Goal: Check status: Check status

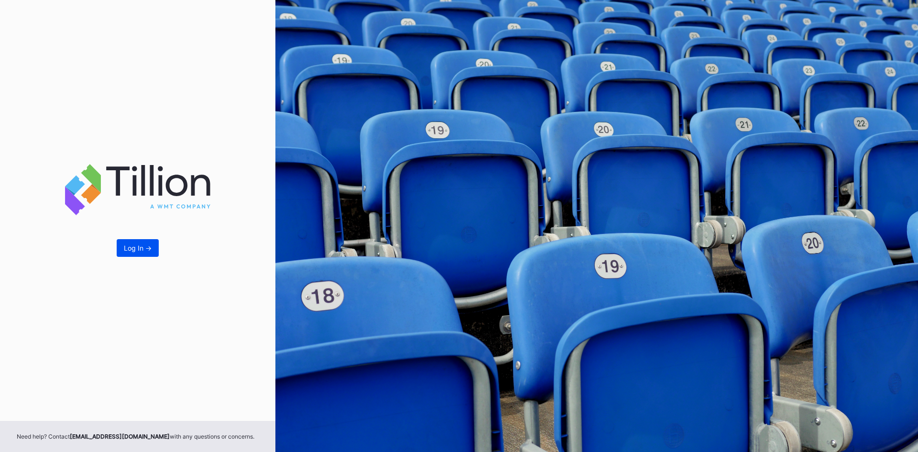
click at [129, 252] on button "Log In ->" at bounding box center [138, 248] width 42 height 18
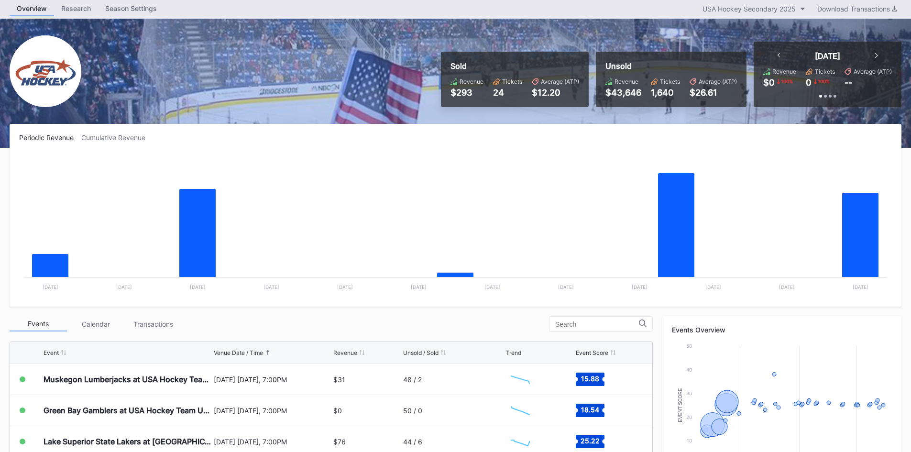
scroll to position [48, 0]
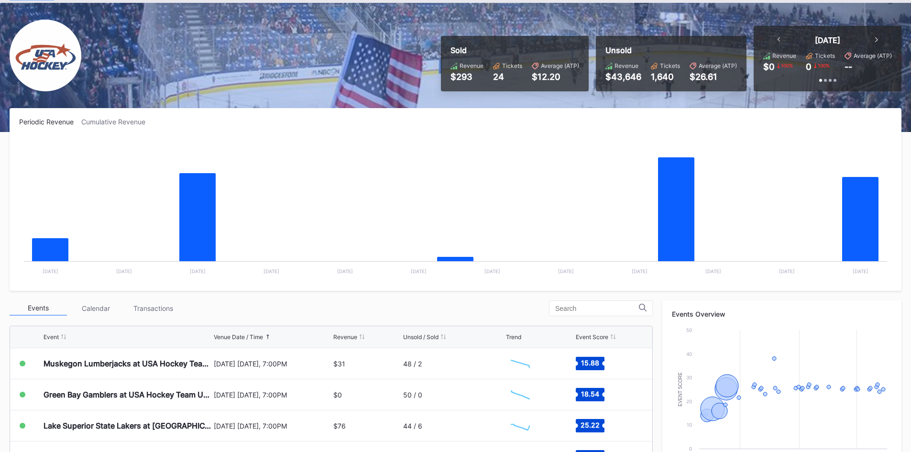
click at [876, 38] on icon at bounding box center [876, 39] width 3 height 5
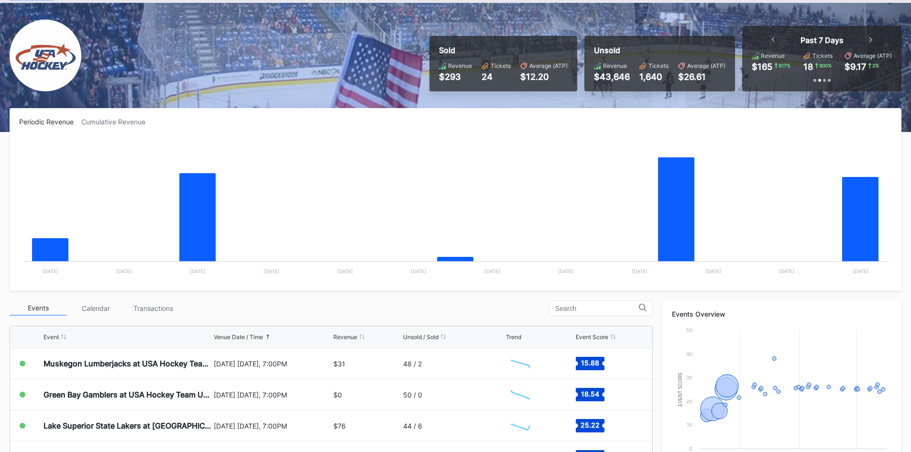
click at [869, 39] on icon at bounding box center [870, 39] width 3 height 5
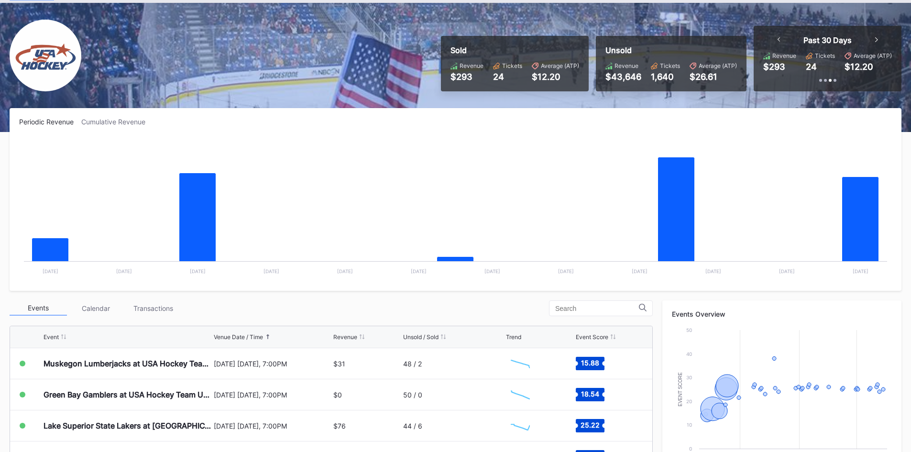
click at [875, 39] on div "Past 30 Days" at bounding box center [828, 40] width 120 height 10
click at [875, 39] on icon at bounding box center [876, 39] width 3 height 5
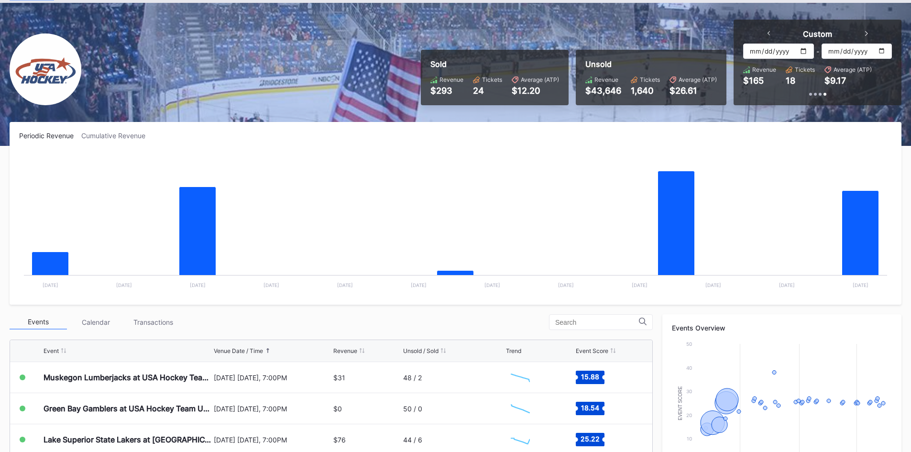
click at [768, 33] on icon at bounding box center [768, 33] width 3 height 5
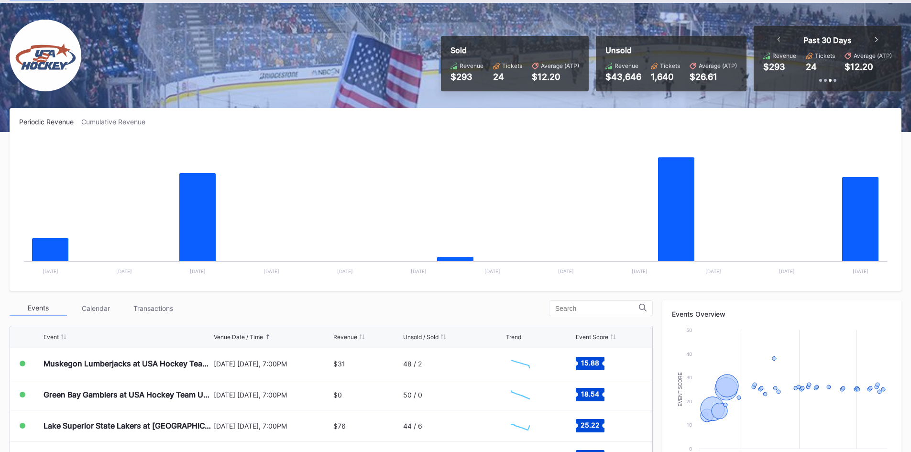
click at [779, 38] on icon at bounding box center [778, 39] width 3 height 5
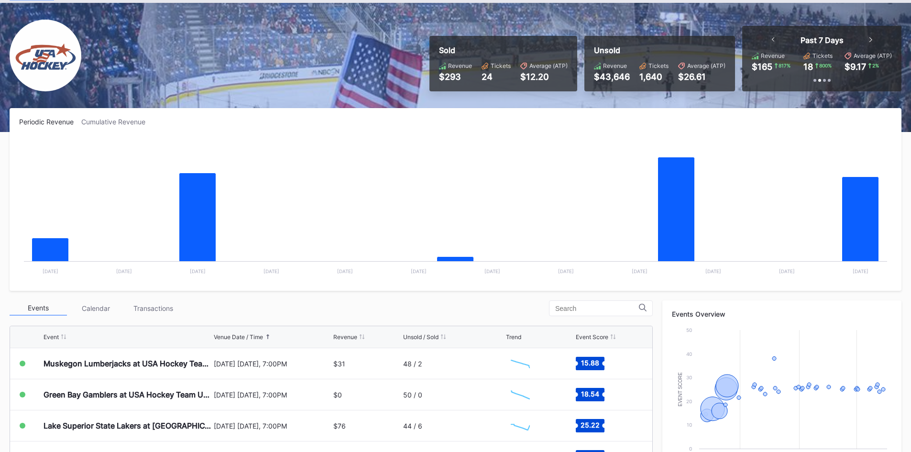
click at [772, 38] on icon at bounding box center [773, 39] width 3 height 5
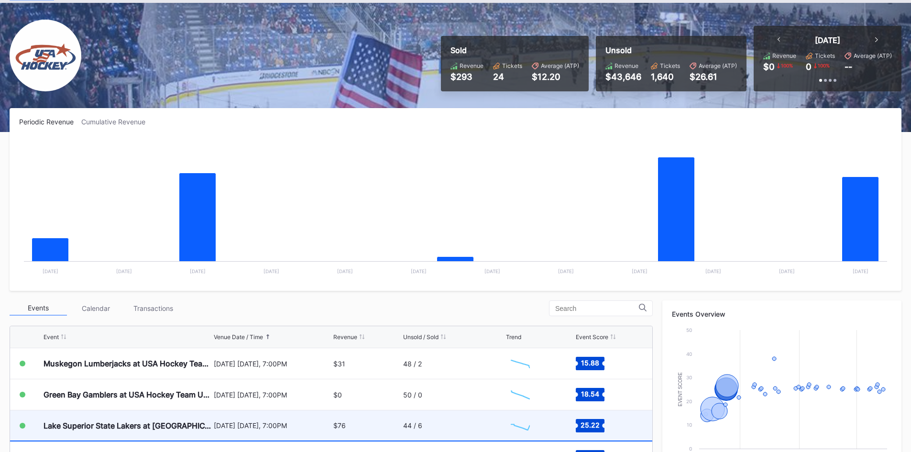
click at [403, 428] on div "44 / 6" at bounding box center [412, 425] width 19 height 8
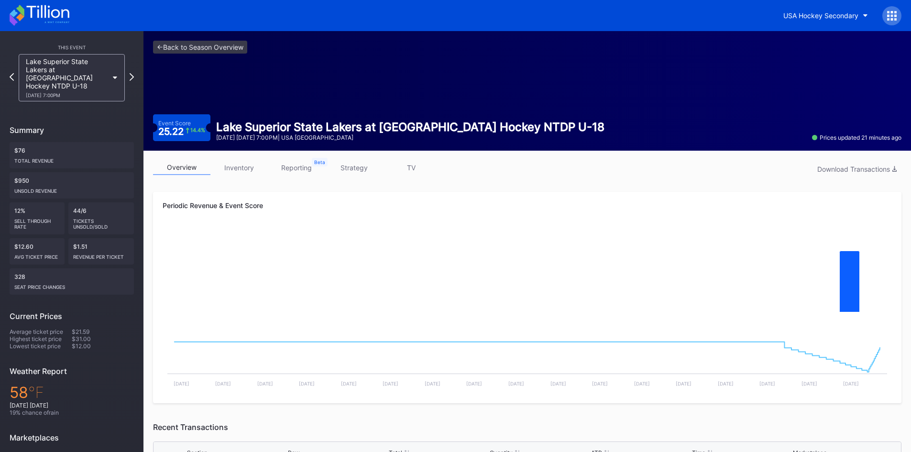
click at [39, 12] on icon at bounding box center [40, 15] width 60 height 21
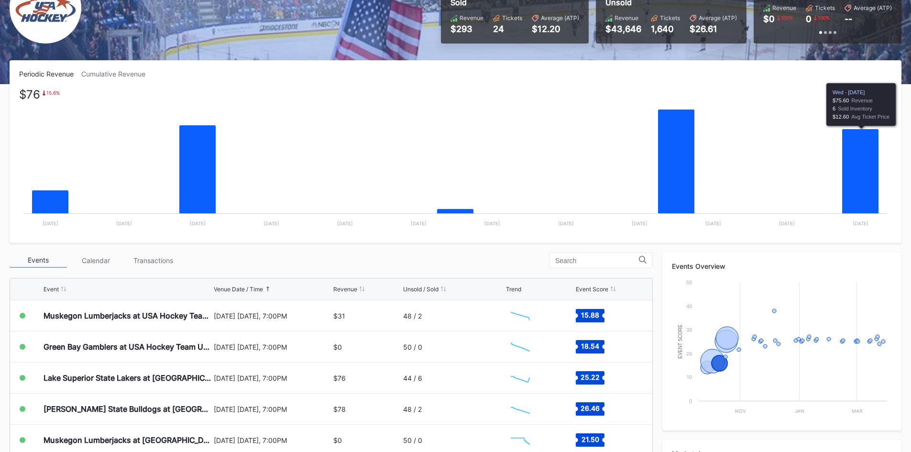
scroll to position [48, 0]
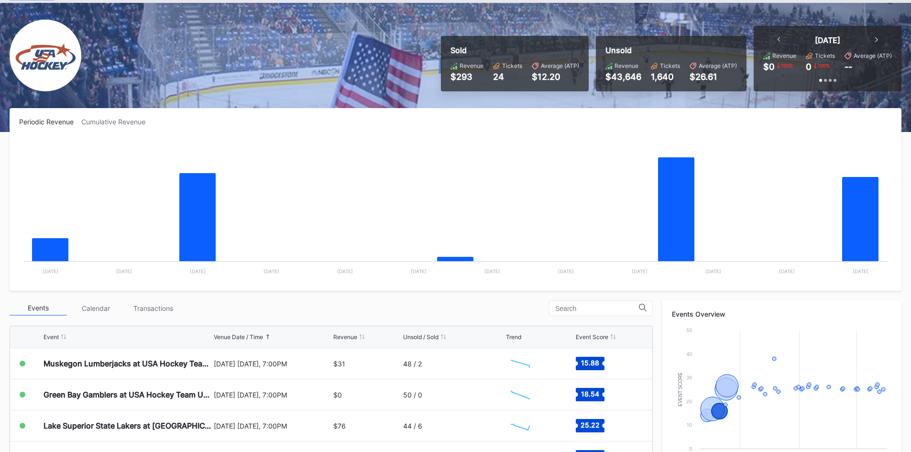
click at [779, 39] on icon at bounding box center [778, 39] width 3 height 5
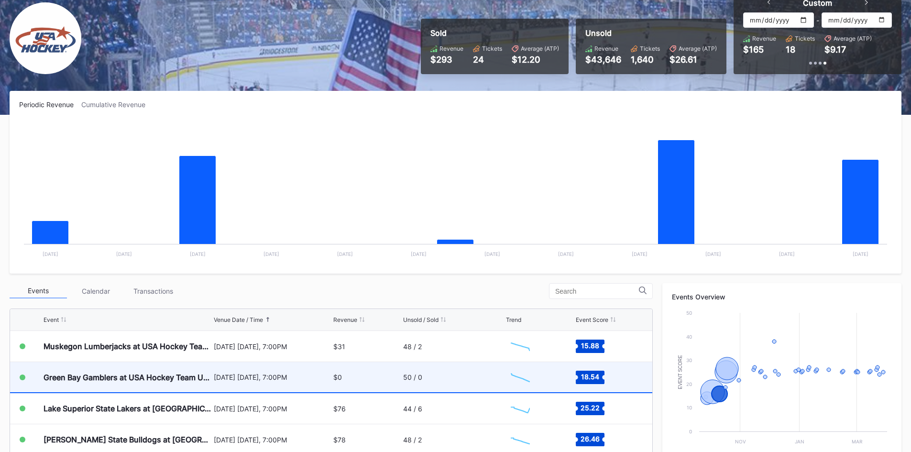
scroll to position [96, 0]
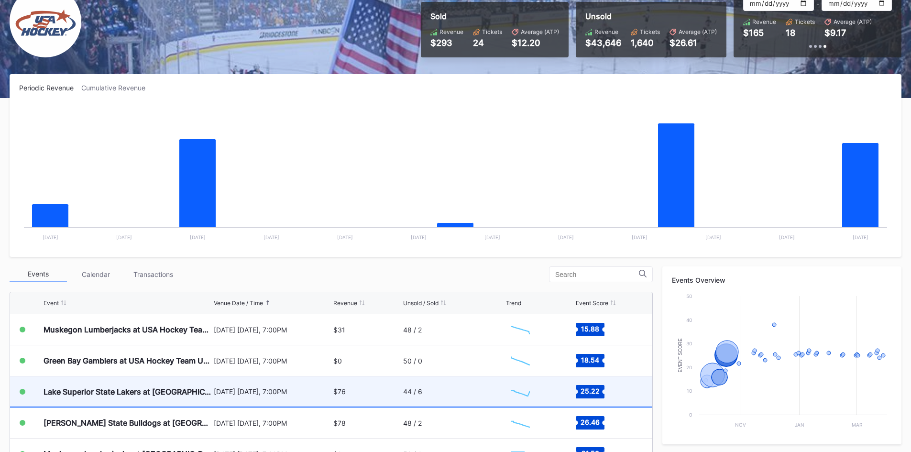
click at [417, 394] on div "44 / 6" at bounding box center [412, 391] width 19 height 8
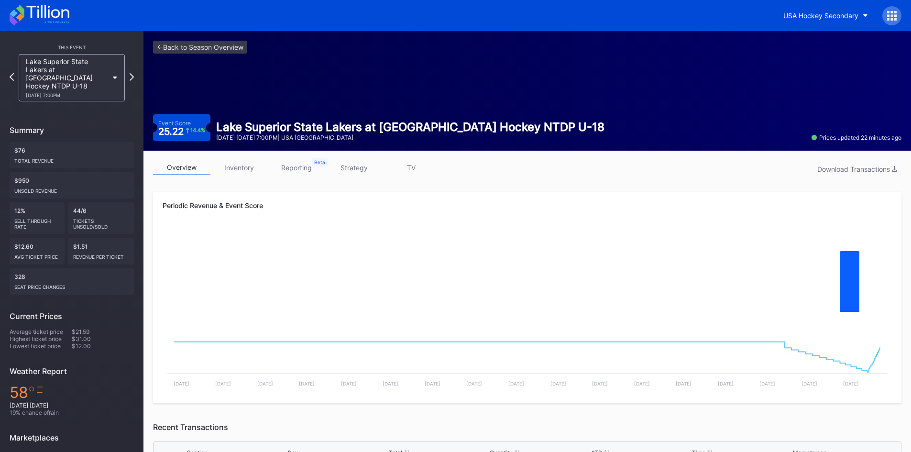
click at [54, 13] on icon at bounding box center [40, 15] width 60 height 21
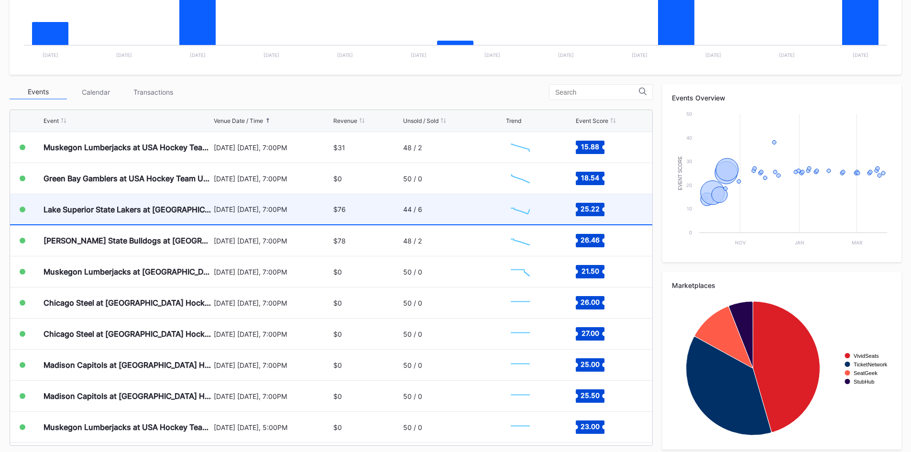
scroll to position [271, 0]
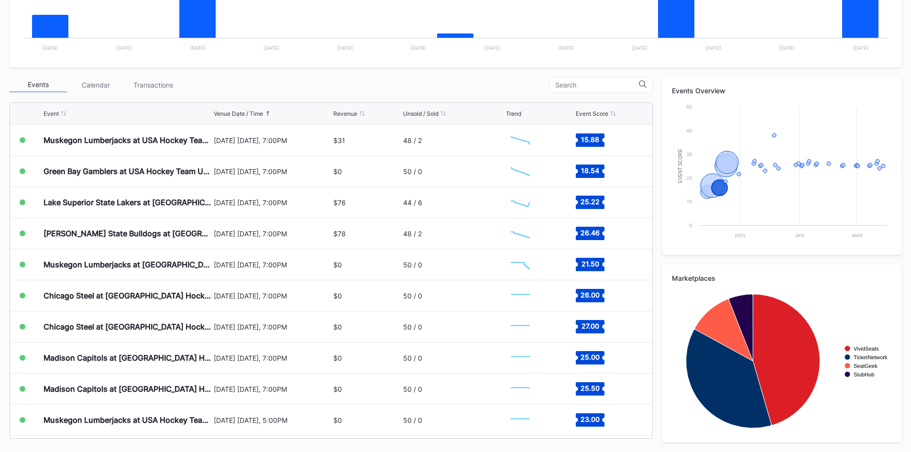
click at [324, 94] on div "Events Calendar Transactions Event Venue Date / Time Revenue Unsold / Sold Tren…" at bounding box center [331, 257] width 643 height 361
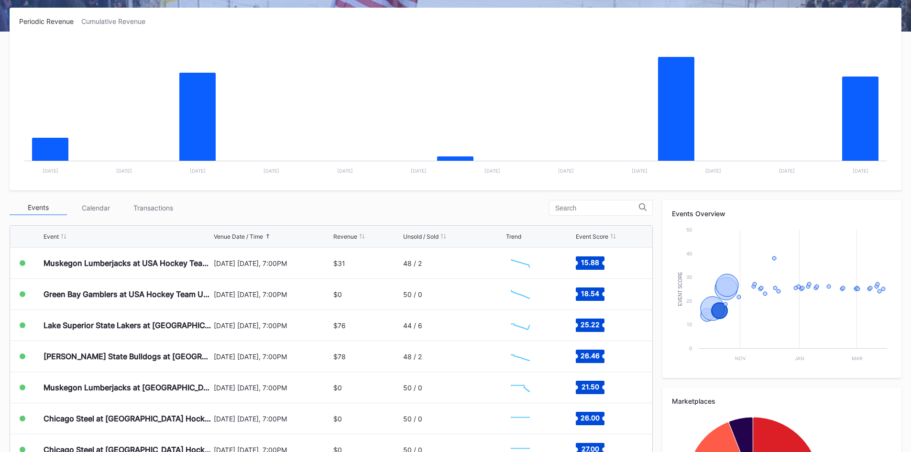
scroll to position [128, 0]
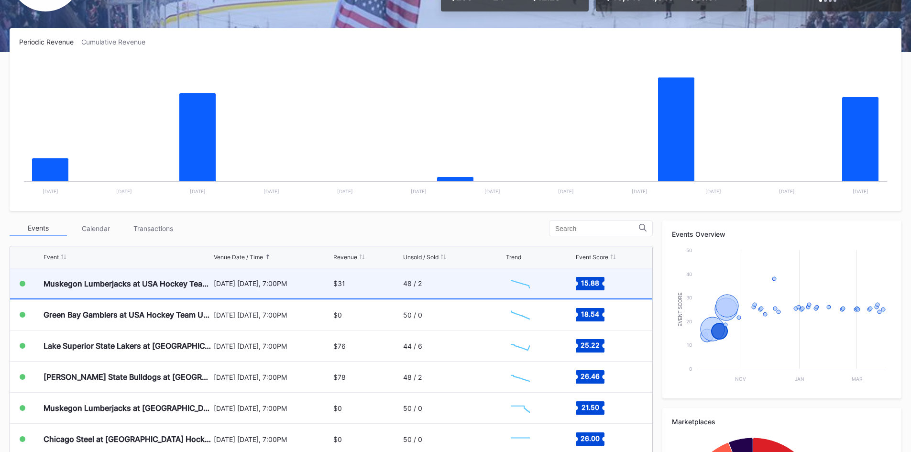
click at [349, 285] on div "$31" at bounding box center [366, 283] width 67 height 30
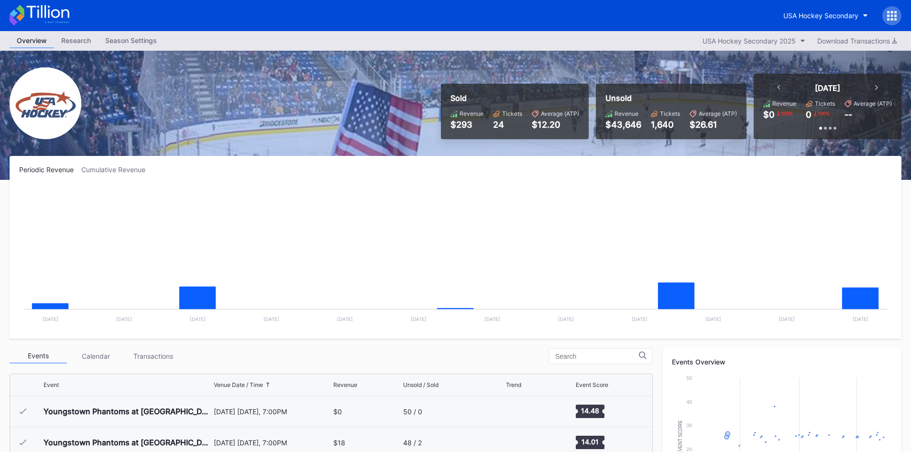
scroll to position [93, 0]
